Goal: Task Accomplishment & Management: Manage account settings

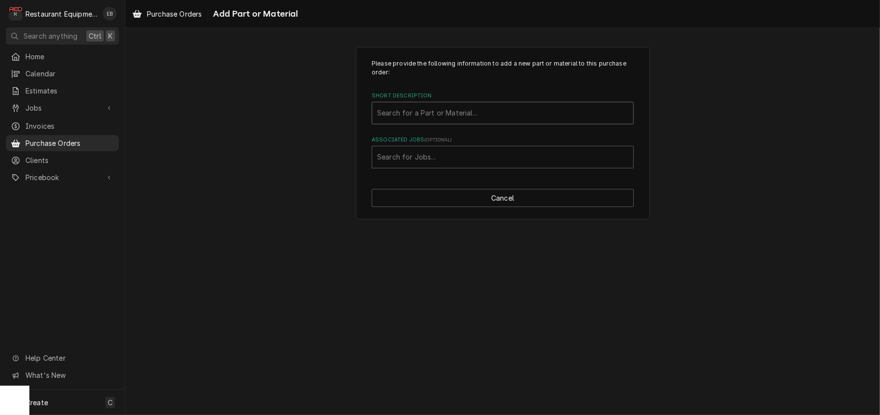
click at [450, 121] on div "Short Description" at bounding box center [502, 113] width 251 height 18
type input "826259"
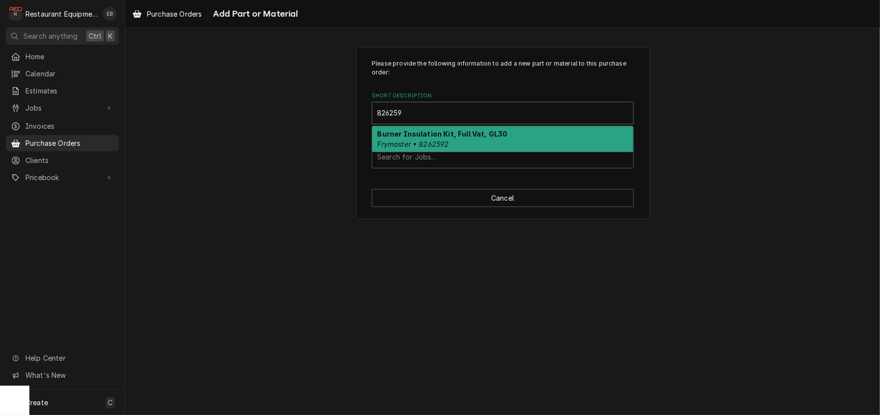
click at [487, 152] on div "Burner Insulation Kit, Full Vat, GL30 Frymaster • 8262592" at bounding box center [502, 138] width 261 height 25
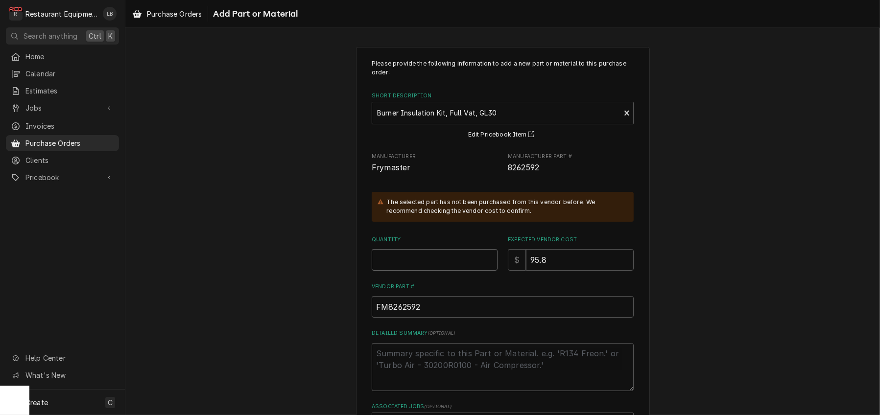
click at [412, 271] on input "Quantity" at bounding box center [435, 260] width 126 height 22
type textarea "x"
type input "1"
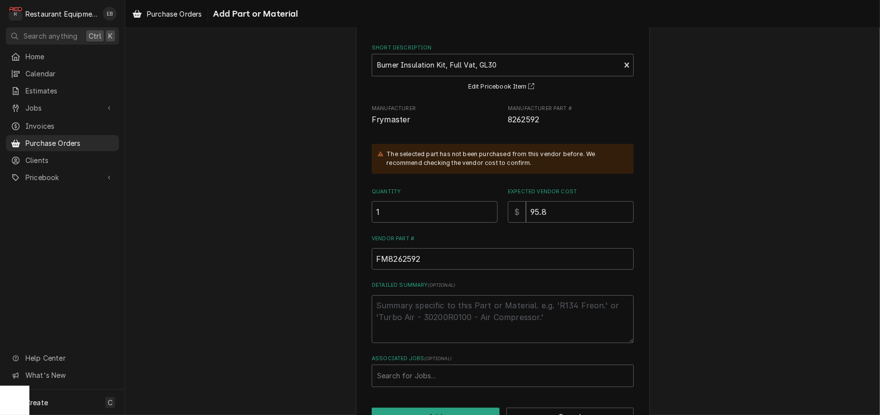
scroll to position [131, 0]
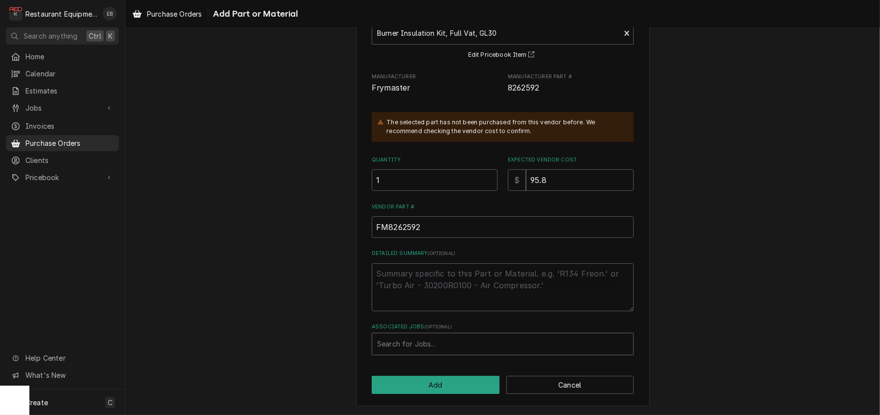
click at [436, 341] on div "Associated Jobs" at bounding box center [502, 344] width 251 height 18
type input "8856"
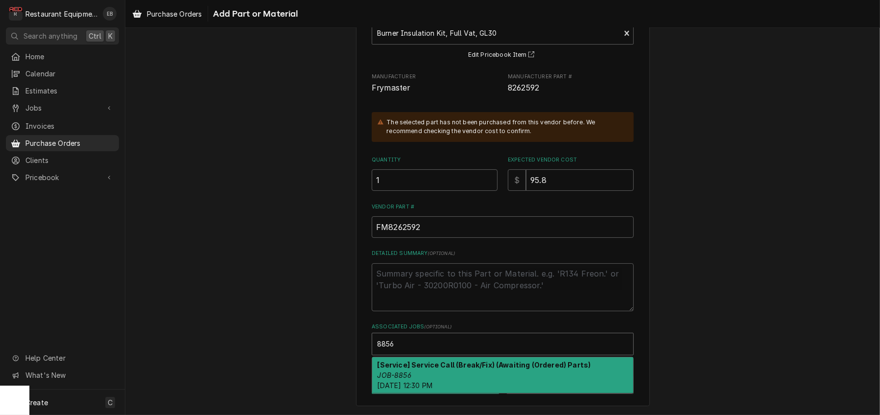
click at [457, 368] on div "[Service] Service Call (Break/Fix) (Awaiting (Ordered) Parts) JOB-8856 Thu, Sep…" at bounding box center [502, 375] width 261 height 36
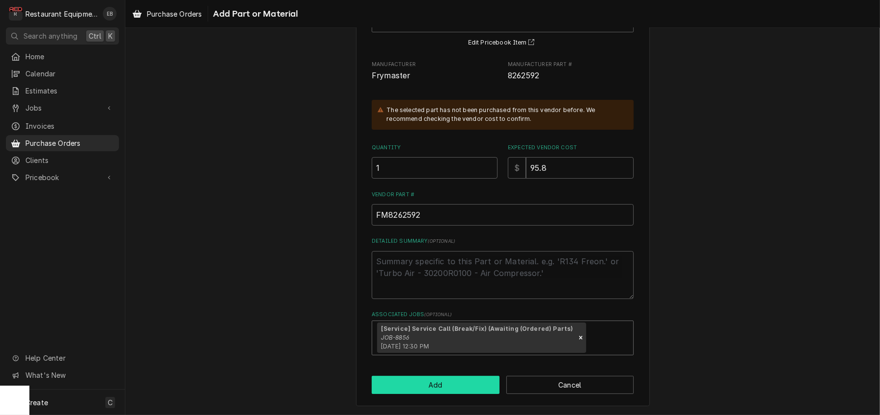
click at [453, 394] on button "Add" at bounding box center [436, 385] width 128 height 18
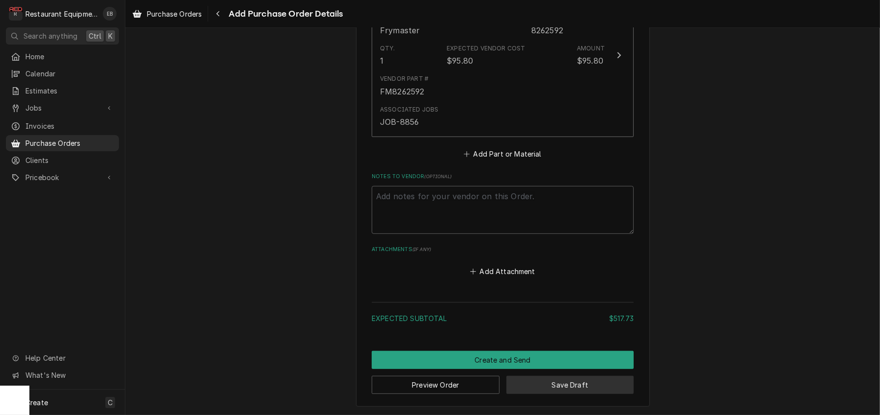
click at [541, 389] on button "Save Draft" at bounding box center [570, 385] width 128 height 18
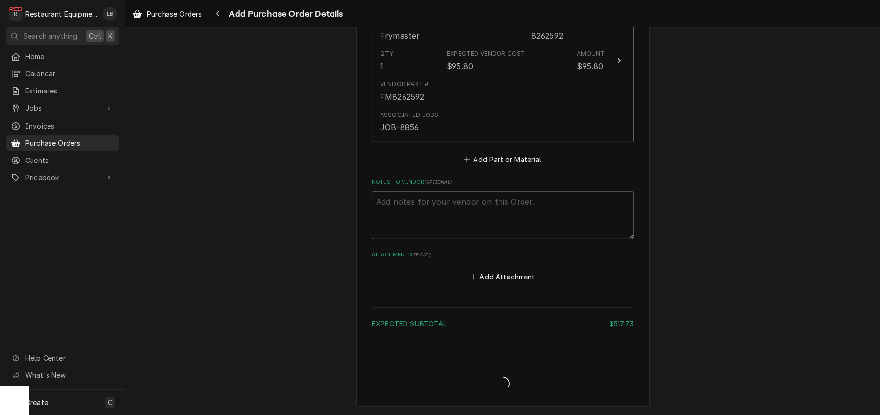
type textarea "x"
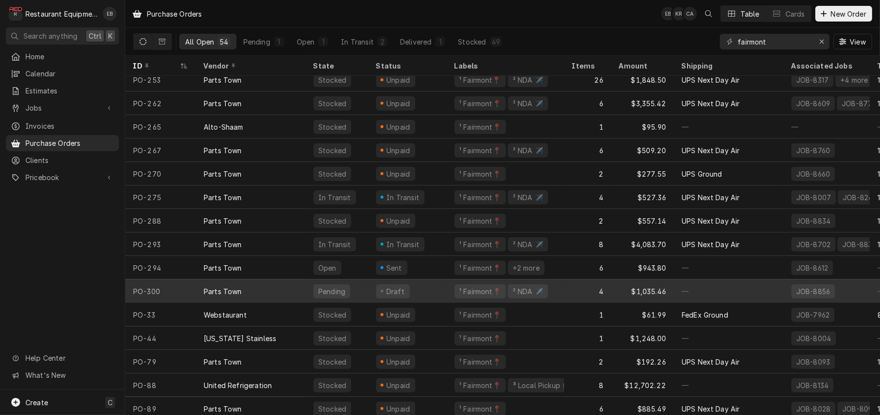
scroll to position [874, 0]
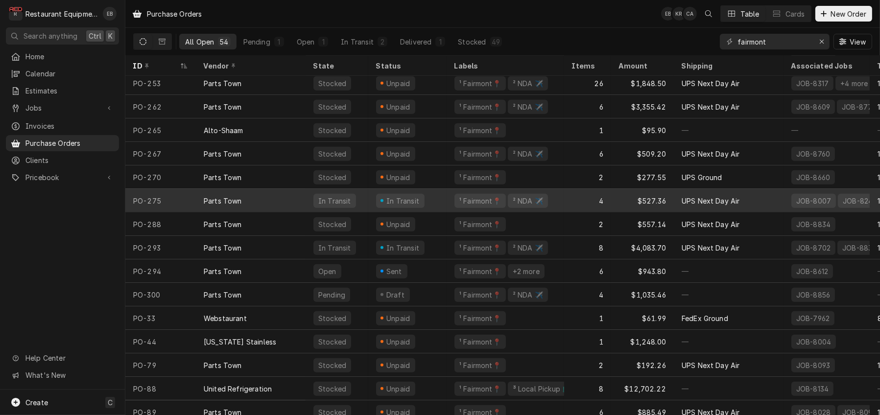
click at [445, 204] on div "In Transit" at bounding box center [407, 201] width 78 height 24
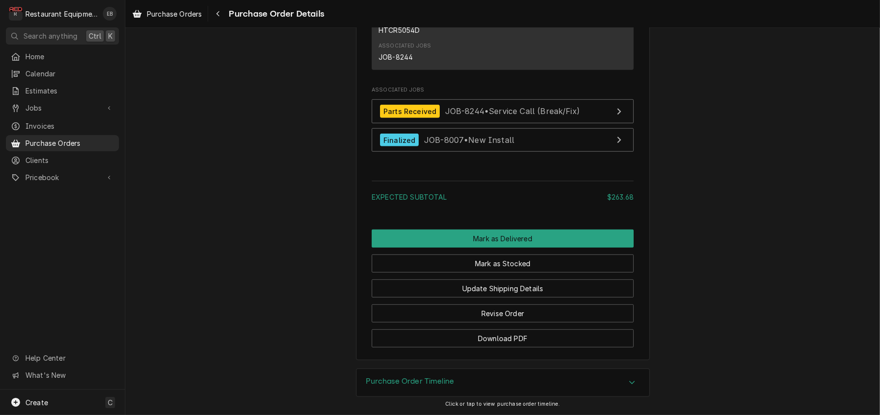
scroll to position [1130, 0]
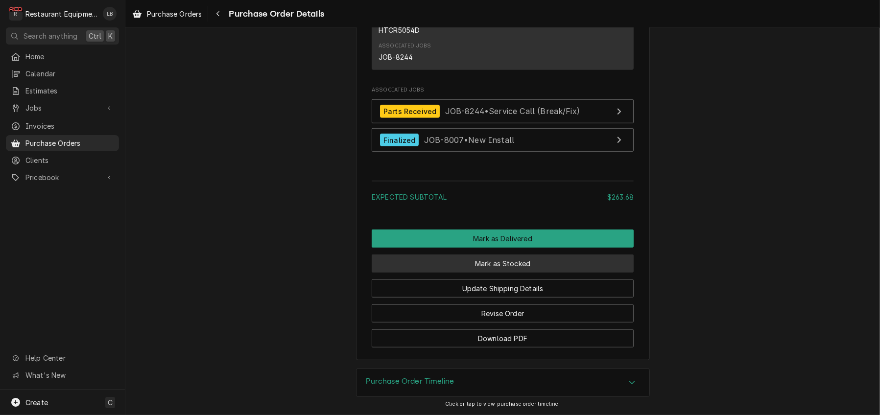
click at [532, 255] on button "Mark as Stocked" at bounding box center [503, 264] width 262 height 18
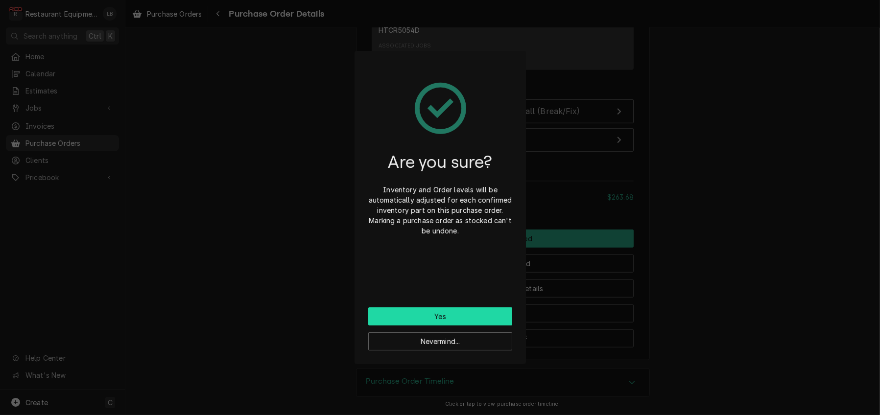
click at [474, 322] on button "Yes" at bounding box center [440, 316] width 144 height 18
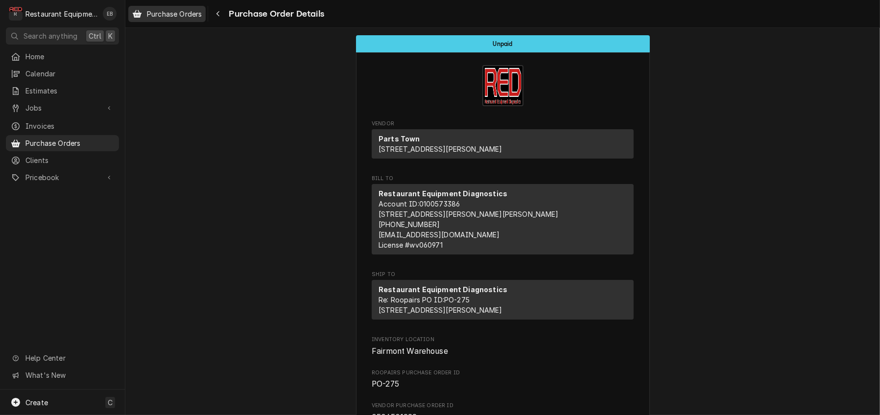
click at [189, 14] on span "Purchase Orders" at bounding box center [174, 14] width 55 height 10
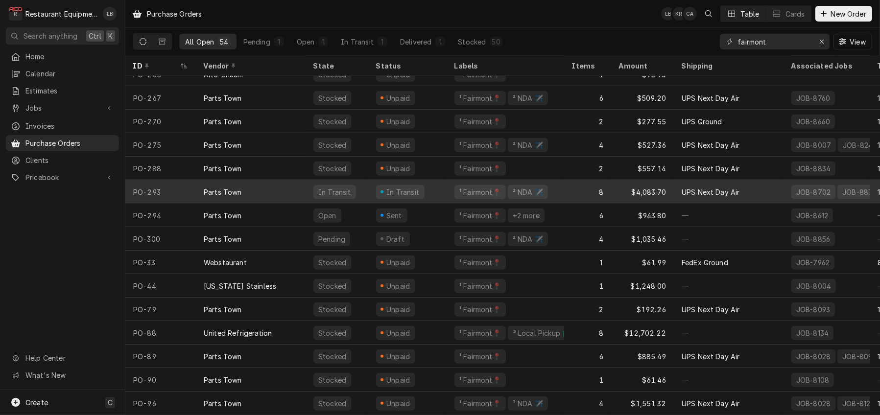
scroll to position [940, 0]
click at [445, 181] on div "In Transit" at bounding box center [407, 192] width 78 height 24
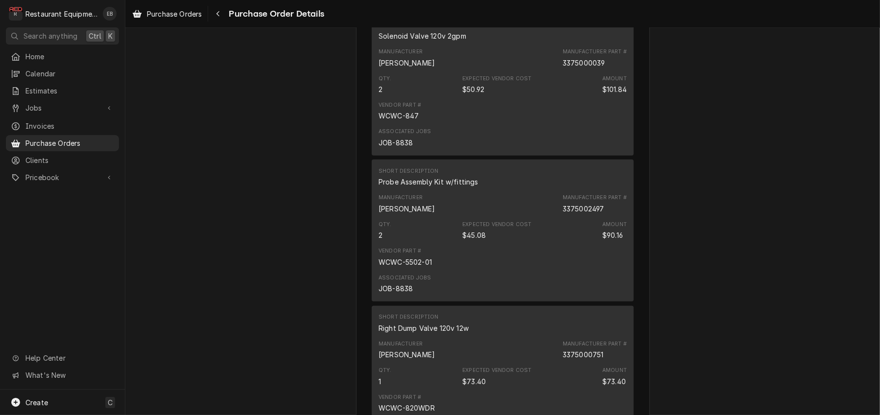
scroll to position [849, 0]
